Goal: Information Seeking & Learning: Check status

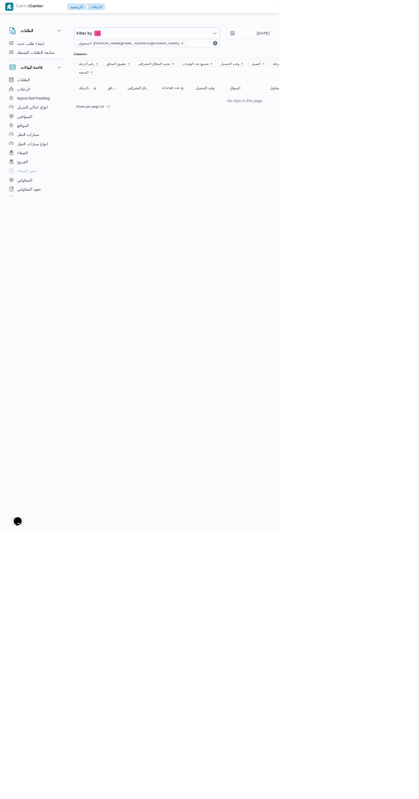
click at [272, 65] on icon "remove selected entity" at bounding box center [273, 64] width 3 height 3
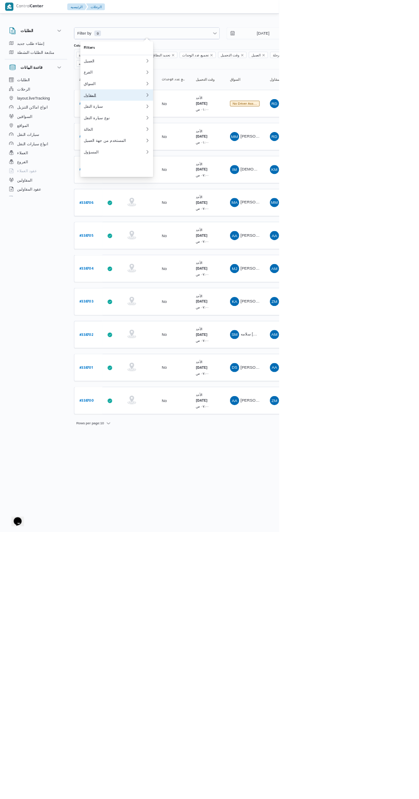
click at [174, 146] on div "المقاول" at bounding box center [172, 142] width 92 height 7
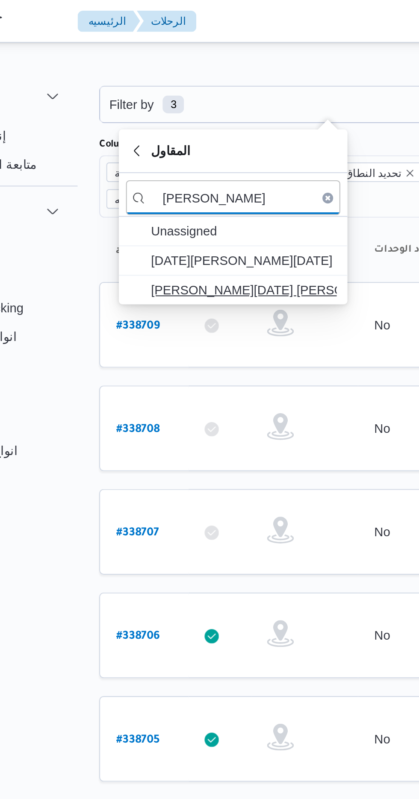
type input "ابراهيم رمض"
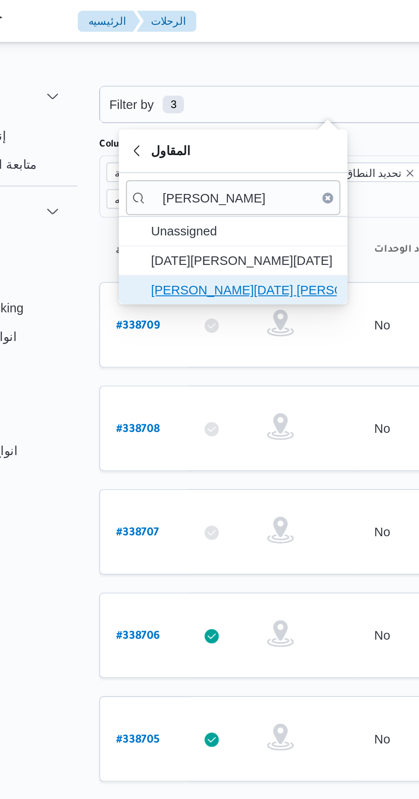
click at [190, 142] on span "ابراهيم رمضان ابراهيم عثمان ابوباشا" at bounding box center [180, 139] width 89 height 10
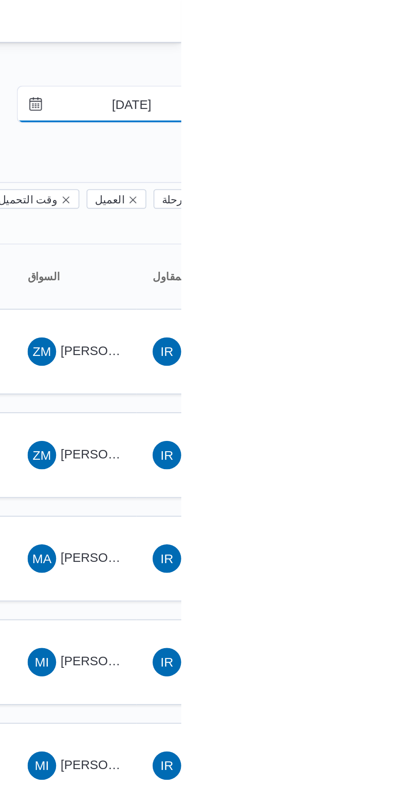
click at [398, 46] on input "14/9/2025" at bounding box center [389, 49] width 97 height 17
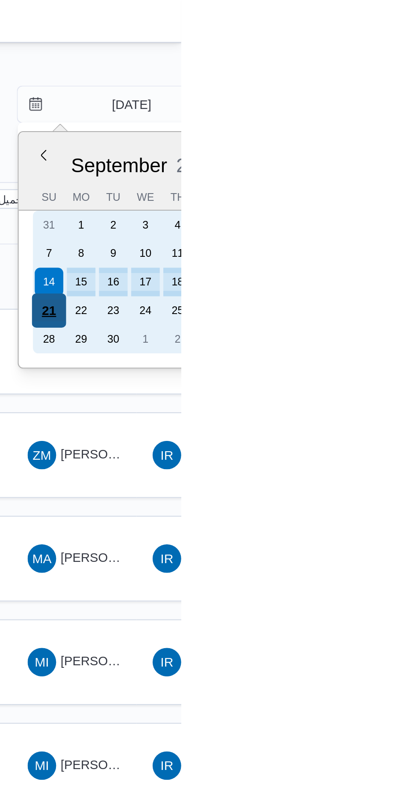
click at [356, 147] on div "21" at bounding box center [355, 149] width 16 height 16
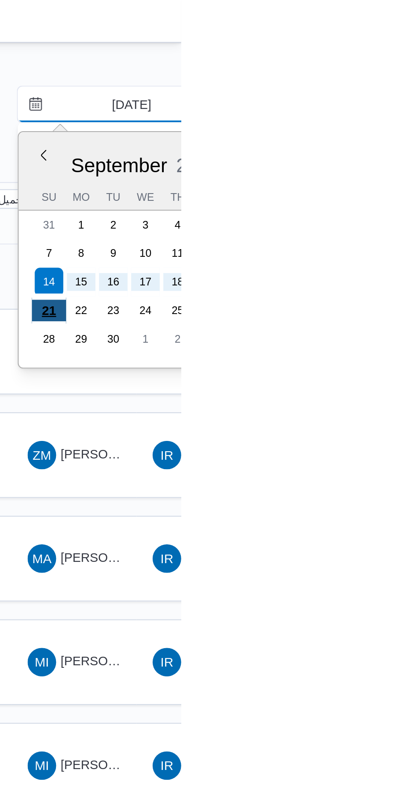
type input "[DATE]"
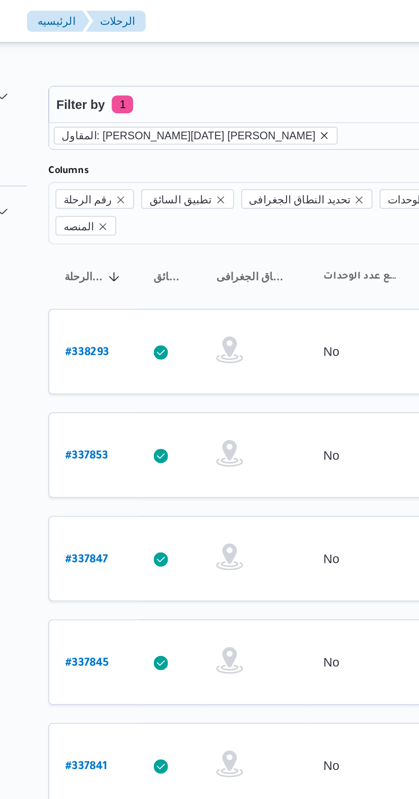
click at [241, 65] on icon "remove selected entity" at bounding box center [242, 64] width 3 height 3
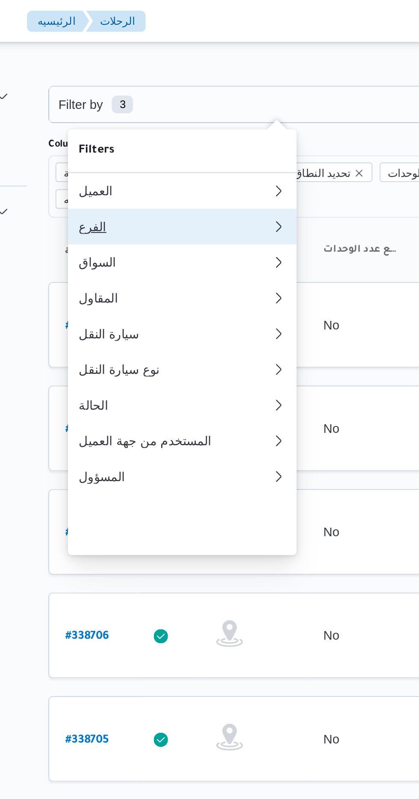
click at [166, 110] on div "الفرع" at bounding box center [172, 108] width 92 height 7
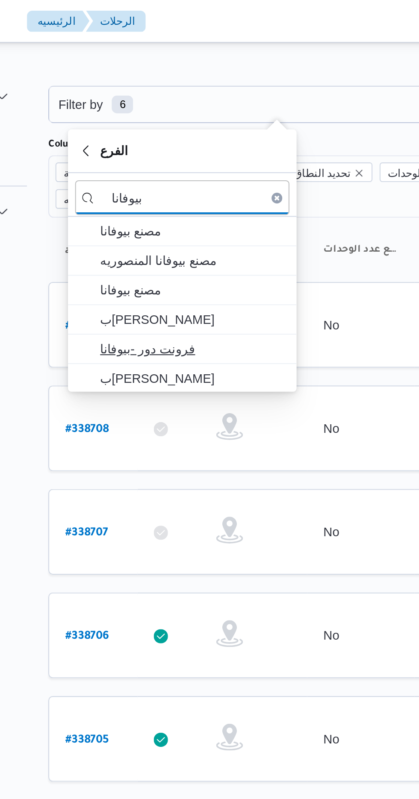
type input "بيوفانا"
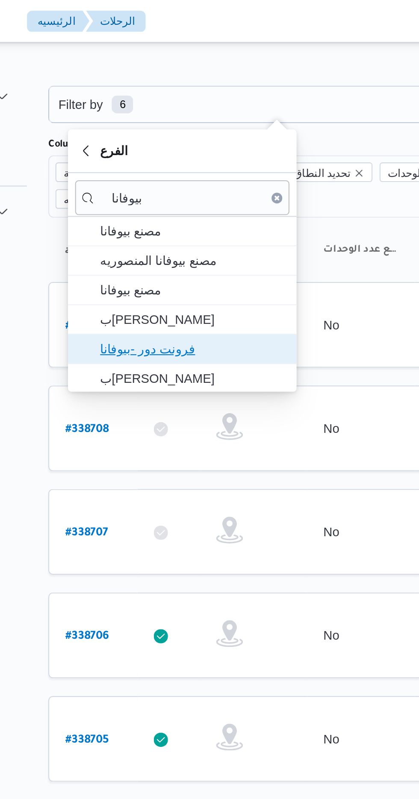
click at [183, 168] on span "فرونت دور -بيوفانا" at bounding box center [180, 167] width 89 height 10
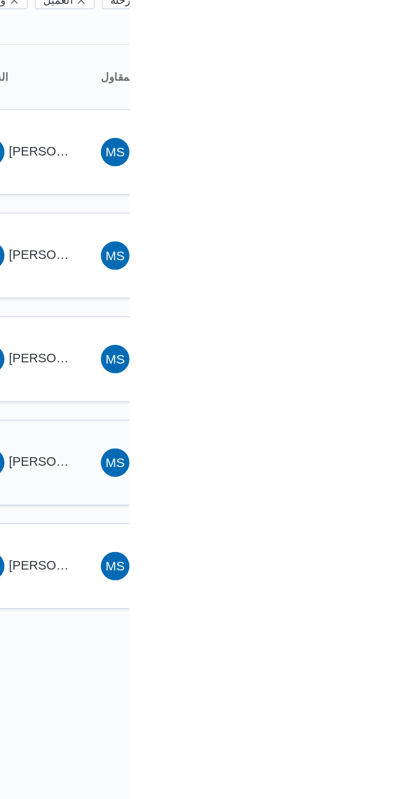
click at [376, 313] on span "سعيد ثروت محمود رضوان" at bounding box center [411, 316] width 100 height 7
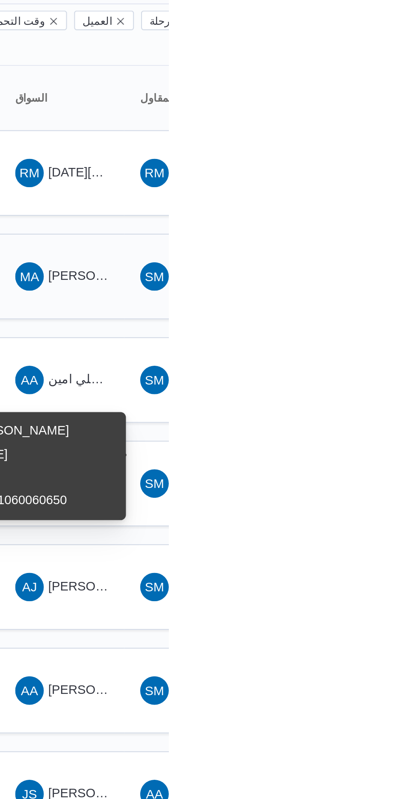
click at [372, 214] on span "[PERSON_NAME]" at bounding box center [385, 217] width 49 height 7
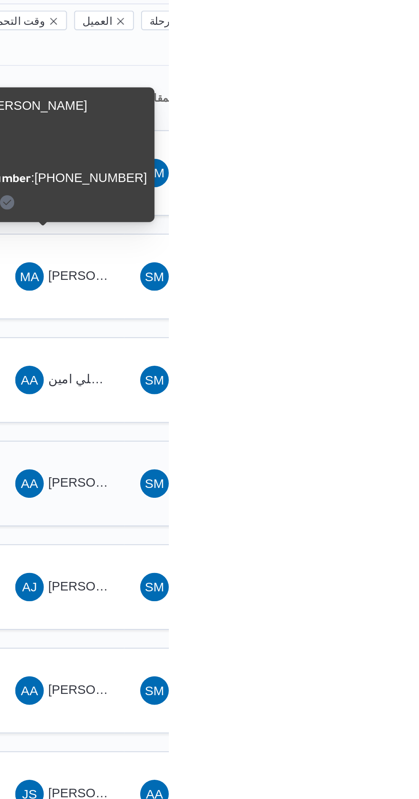
click at [370, 310] on span "AA اشرف عبدالبصير عبدالبصير خضر" at bounding box center [367, 317] width 44 height 14
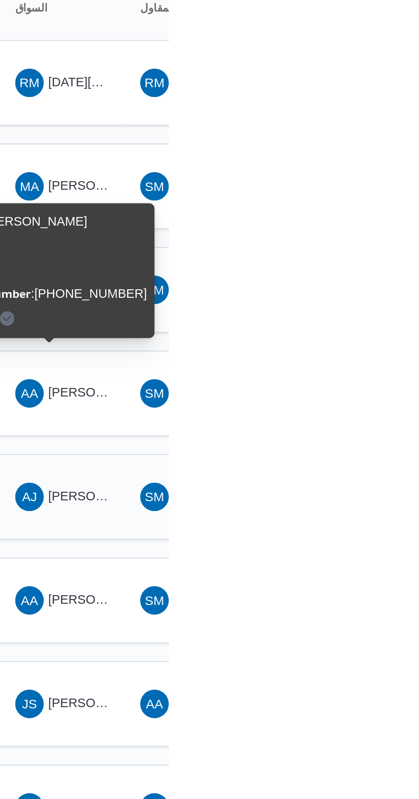
click at [366, 360] on span "AJ احمد جمال محمد محمود الجيزاوي" at bounding box center [367, 367] width 44 height 14
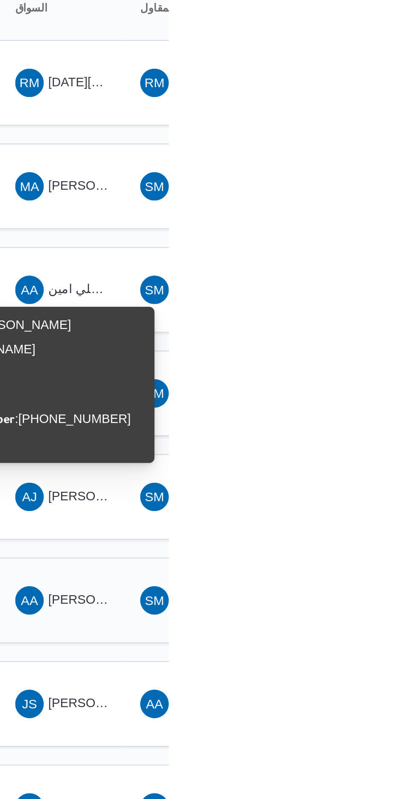
click at [368, 412] on span "[PERSON_NAME] نجدى" at bounding box center [393, 415] width 64 height 7
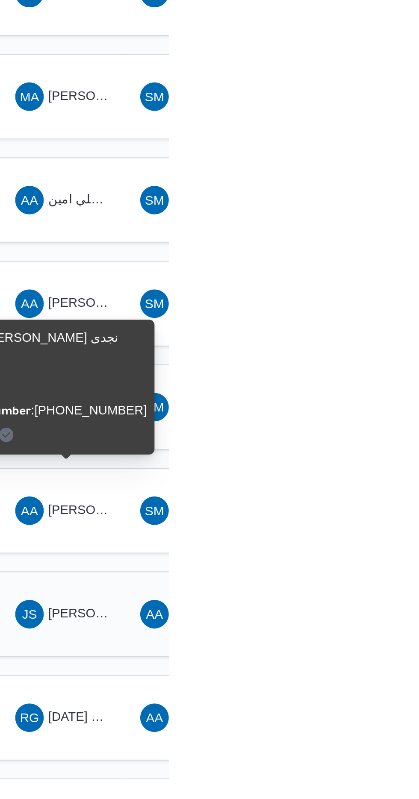
click at [369, 462] on span "[PERSON_NAME] [PERSON_NAME]" at bounding box center [411, 465] width 100 height 7
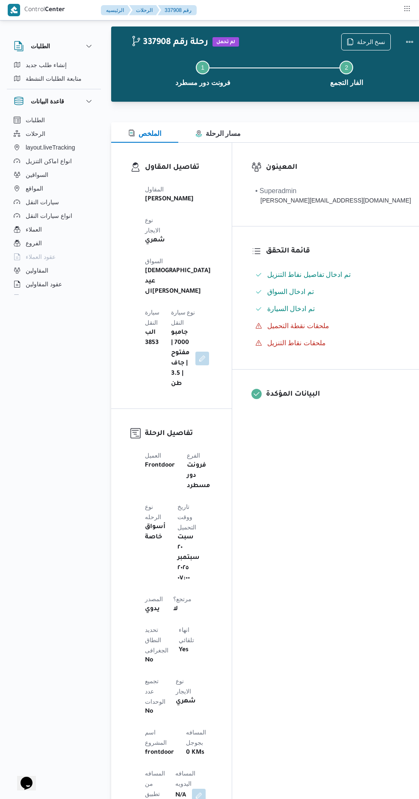
scroll to position [15, 0]
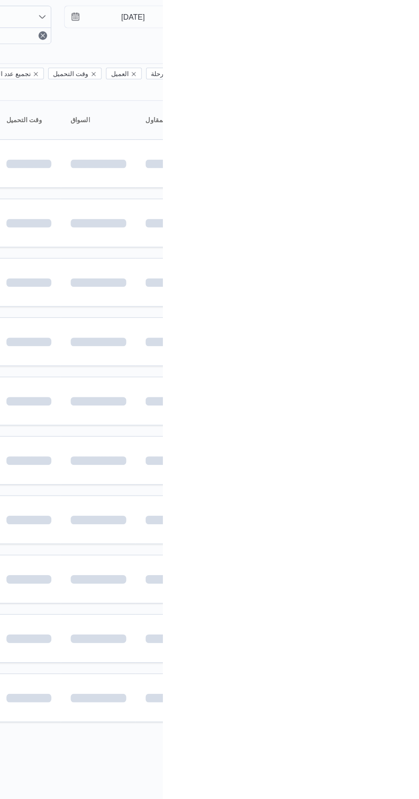
click at [418, 635] on html "Control Center الرئيسيه الرحلات English عربي Dark mode Logout الطلبات إنشاء طلب…" at bounding box center [209, 399] width 419 height 799
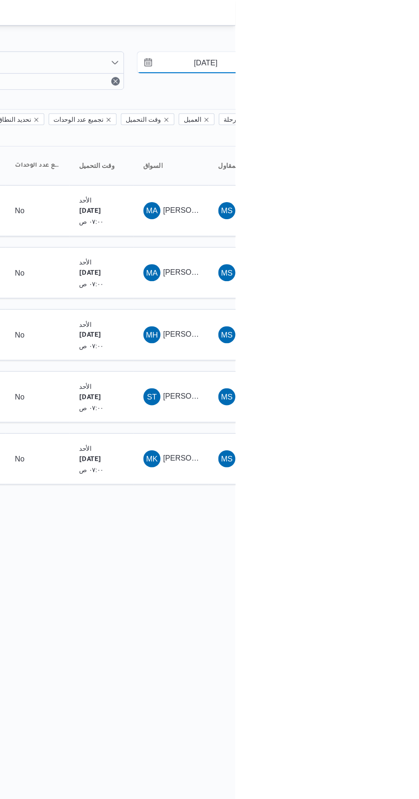
click at [387, 52] on input "[DATE]" at bounding box center [389, 49] width 97 height 17
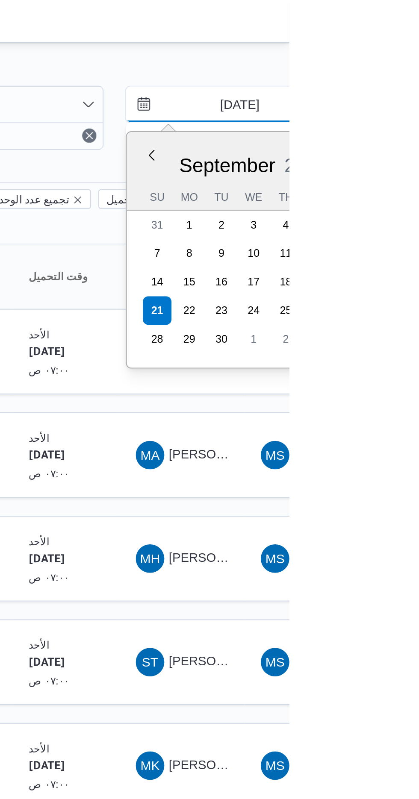
type input "20/9/2025"
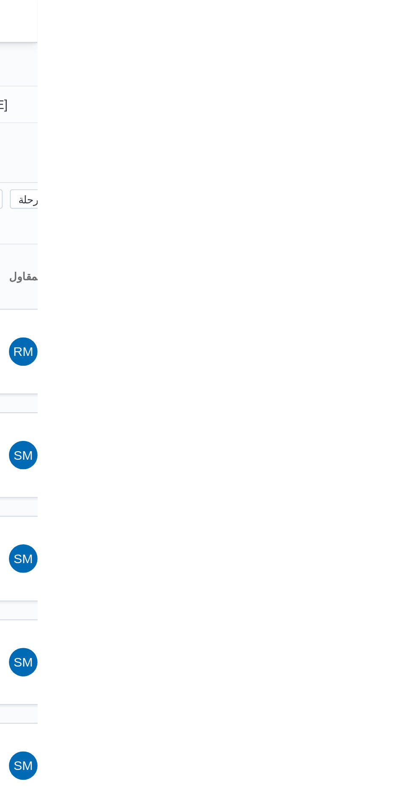
type input "20/9/2025"
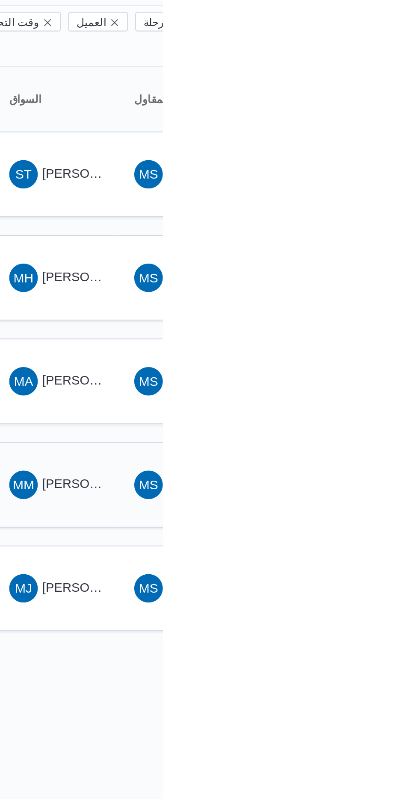
click at [370, 313] on span "محمد محروس عاشور ابراهيم" at bounding box center [411, 316] width 100 height 7
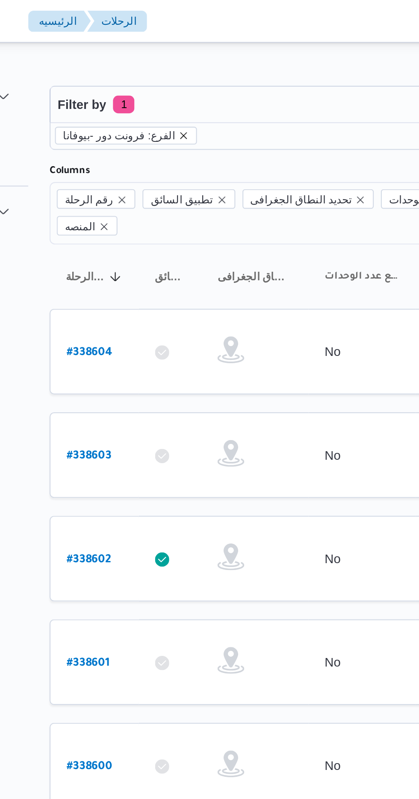
click at [174, 65] on icon "remove selected entity" at bounding box center [175, 64] width 3 height 3
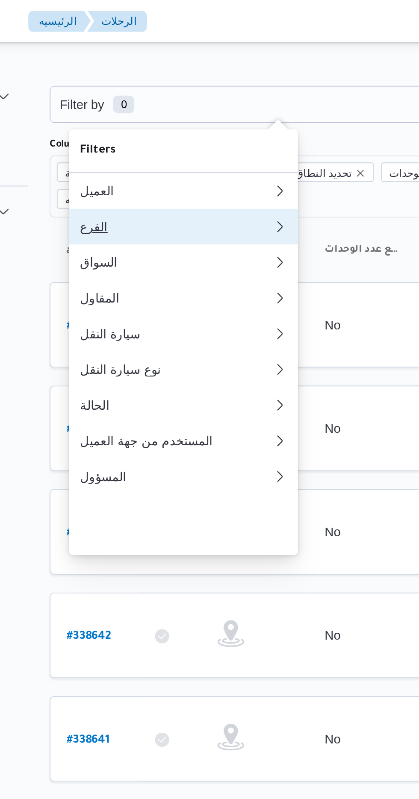
click at [150, 111] on div "الفرع" at bounding box center [170, 108] width 89 height 7
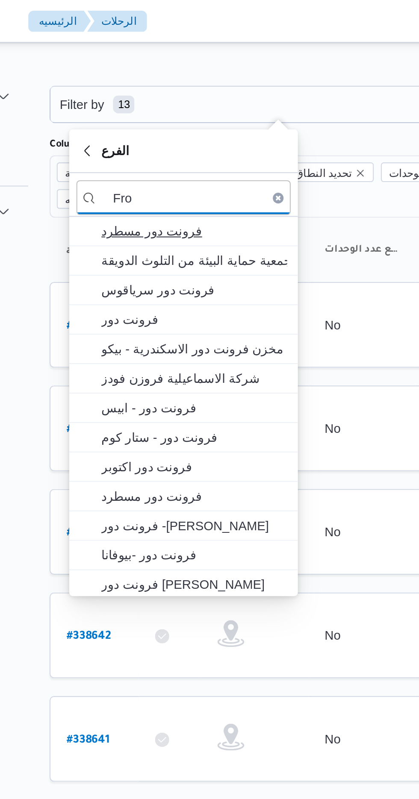
type input "Fro"
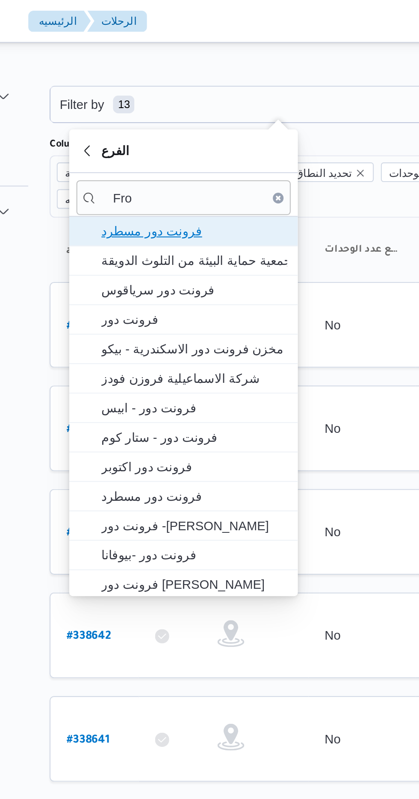
click at [157, 109] on span "فرونت دور مسطرد" at bounding box center [180, 111] width 89 height 10
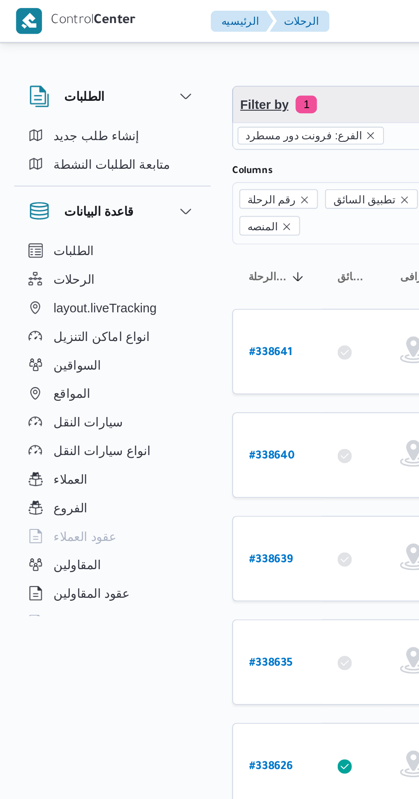
click at [150, 47] on span "Filter by 1" at bounding box center [221, 49] width 218 height 17
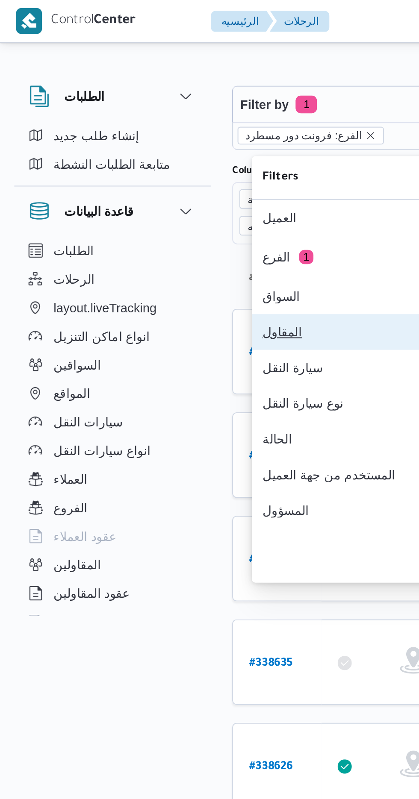
click at [138, 162] on div "المقاول" at bounding box center [172, 159] width 92 height 7
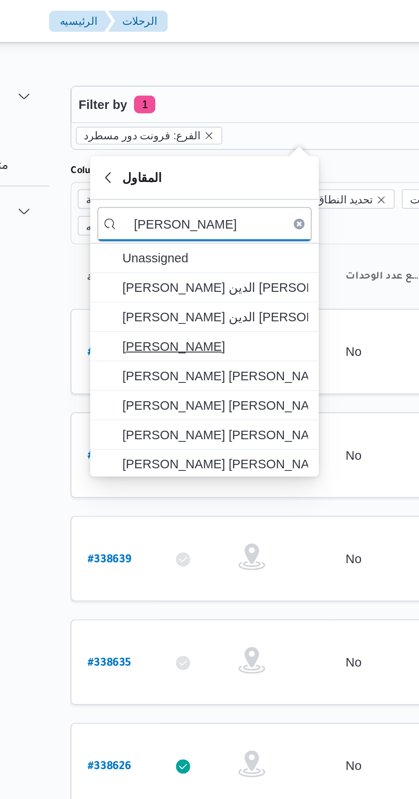
type input "محمد صلاح"
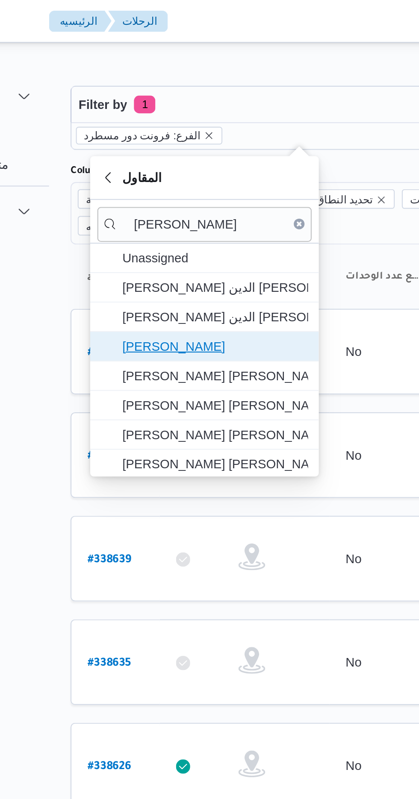
click at [156, 165] on span "[PERSON_NAME]" at bounding box center [180, 166] width 89 height 10
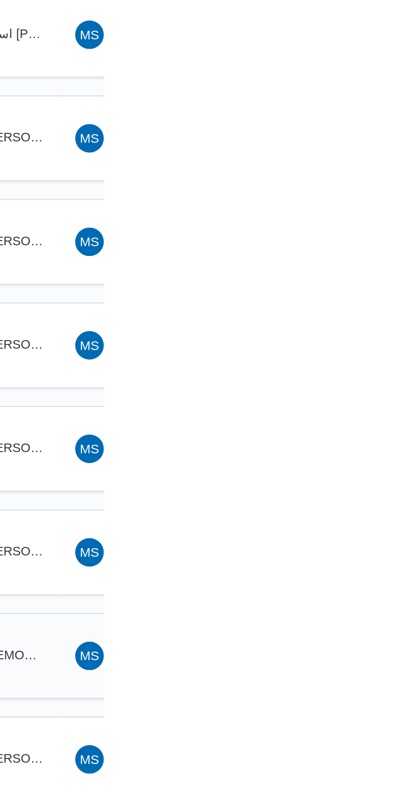
click at [383, 555] on div "IA اسلام عيد السيد محمد" at bounding box center [367, 565] width 51 height 21
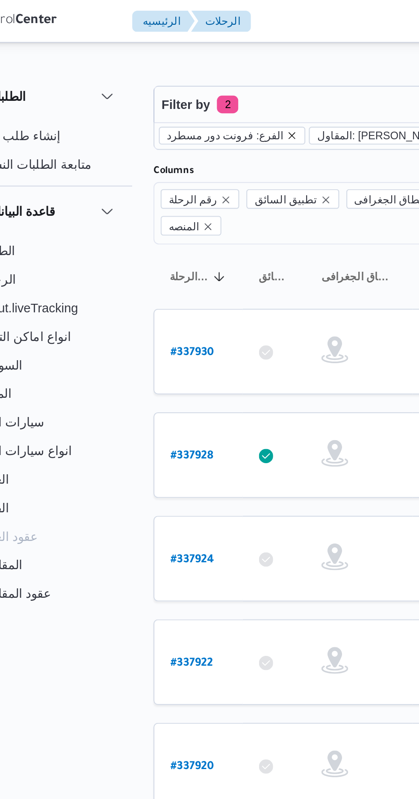
click at [175, 65] on icon "remove selected entity" at bounding box center [177, 64] width 5 height 5
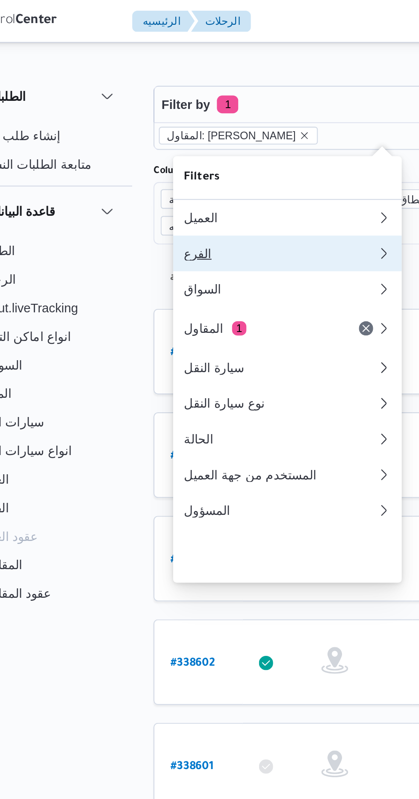
click at [132, 122] on div "الفرع" at bounding box center [170, 121] width 89 height 7
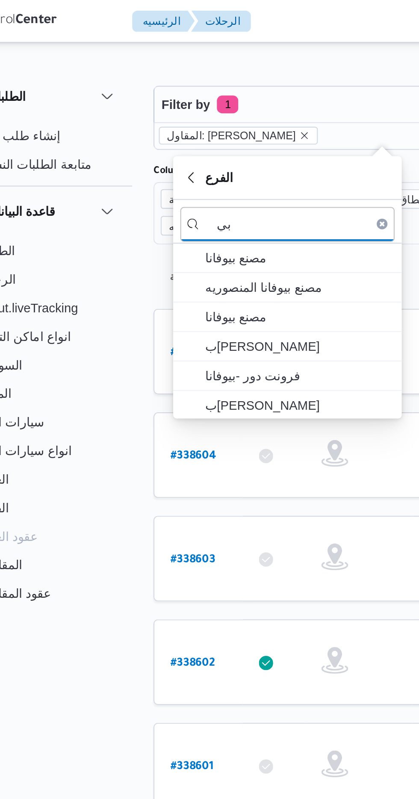
type input "ب"
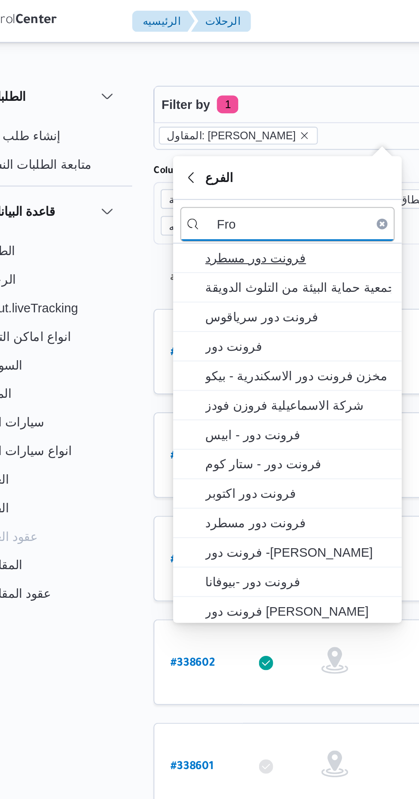
type input "Fro"
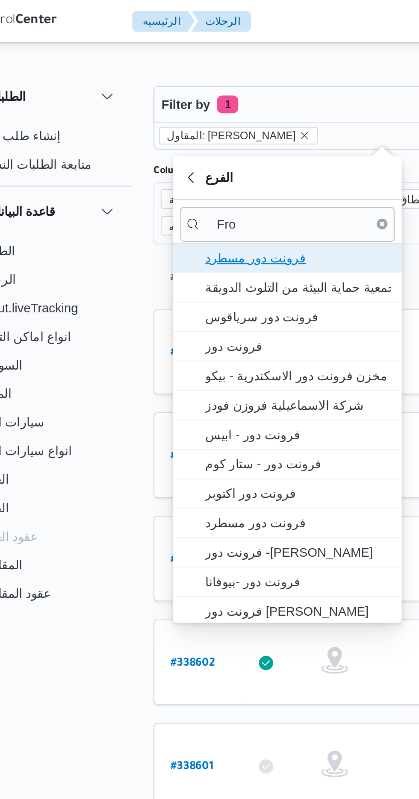
click at [146, 122] on span "فرونت دور مسطرد" at bounding box center [180, 123] width 89 height 10
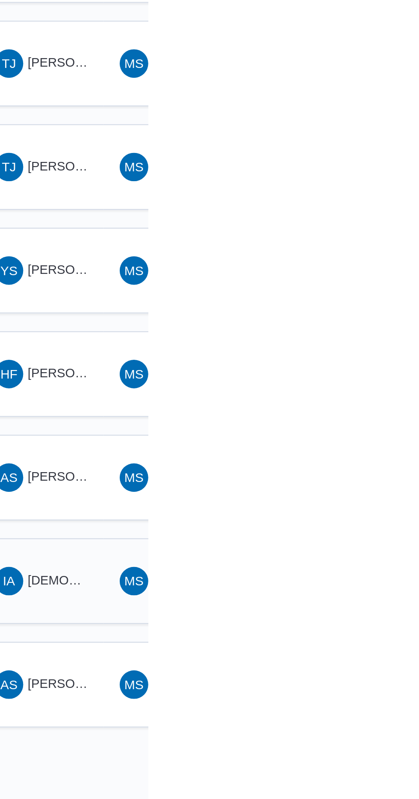
click at [369, 558] on span "IA اسلام عيد السيد محمد" at bounding box center [367, 565] width 44 height 14
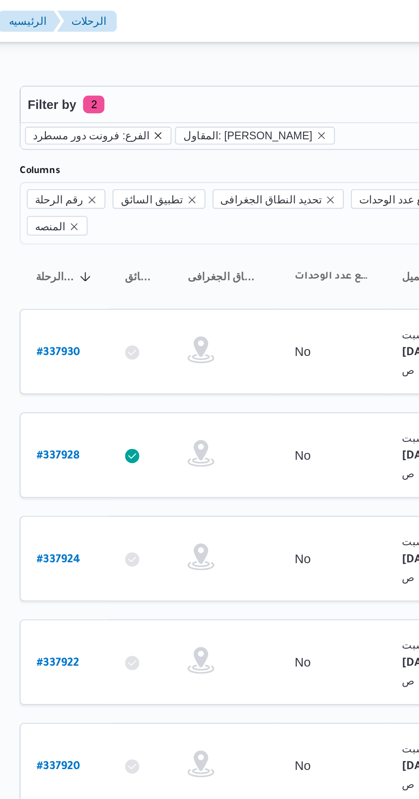
click at [175, 62] on icon "remove selected entity" at bounding box center [177, 64] width 5 height 5
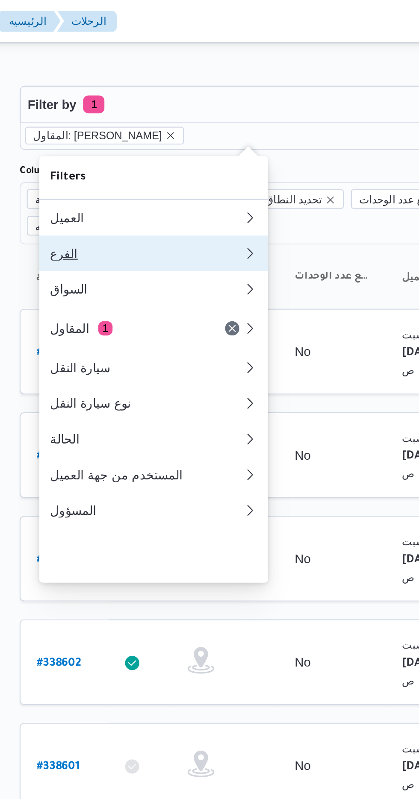
click at [137, 123] on div "الفرع" at bounding box center [170, 121] width 89 height 7
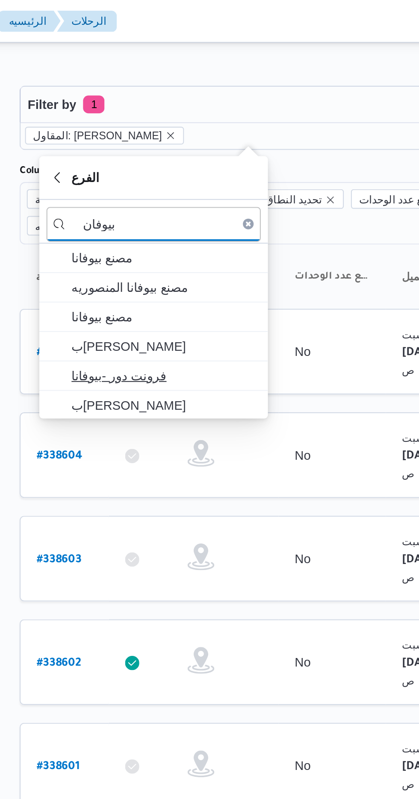
type input "بيوفان"
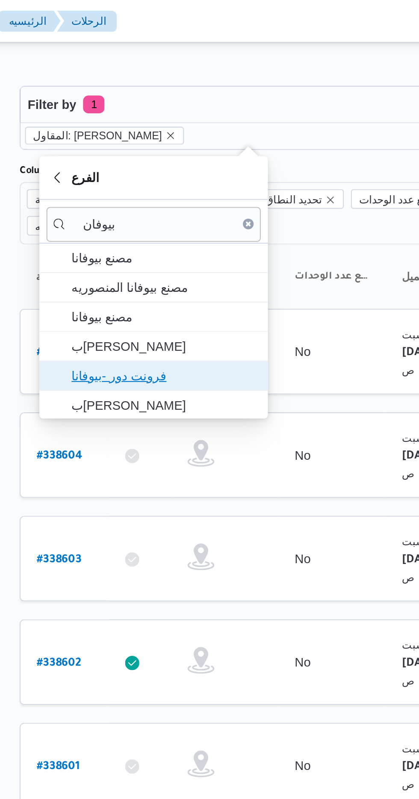
click at [147, 178] on span "فرونت دور -بيوفانا" at bounding box center [180, 180] width 89 height 10
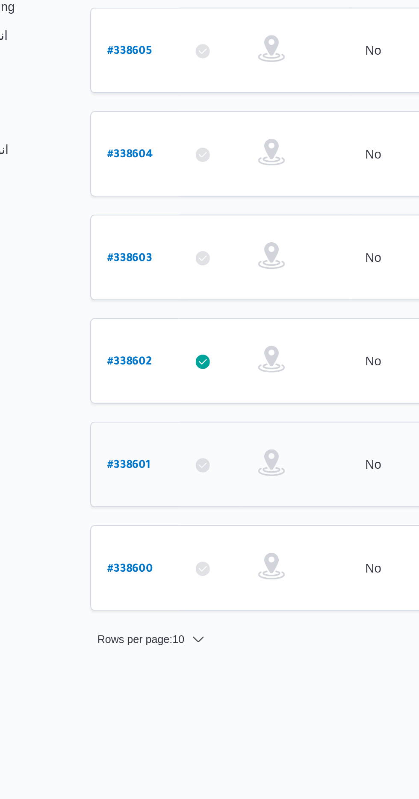
click at [121, 365] on b "# 338601" at bounding box center [129, 368] width 21 height 6
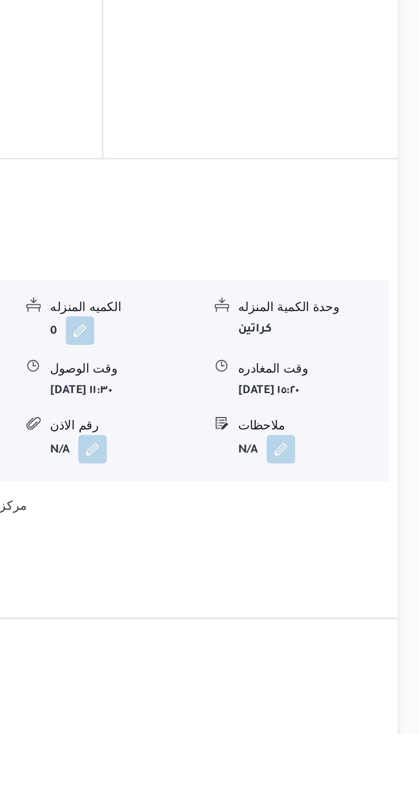
scroll to position [575, 0]
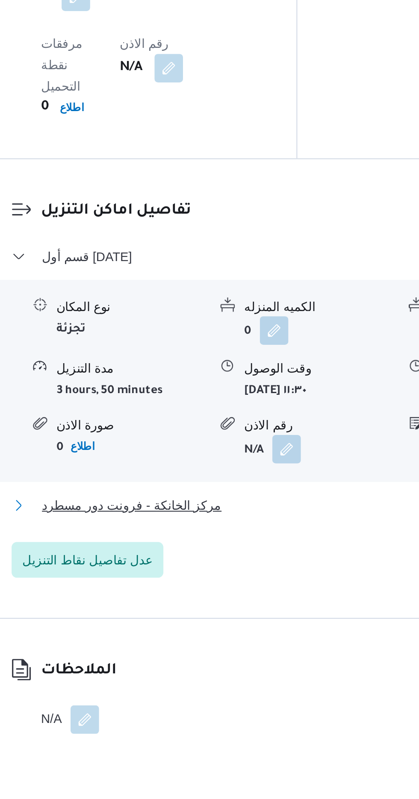
click at [180, 685] on span "مركز الخانكة - فرونت دور مسطرد" at bounding box center [188, 690] width 86 height 10
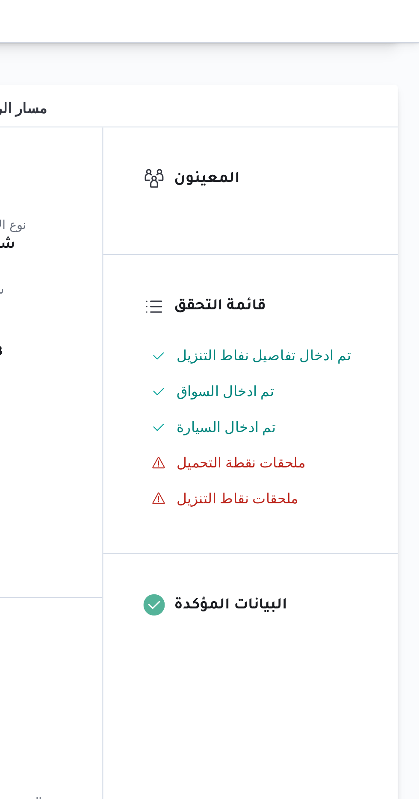
scroll to position [0, 0]
